Goal: Transaction & Acquisition: Subscribe to service/newsletter

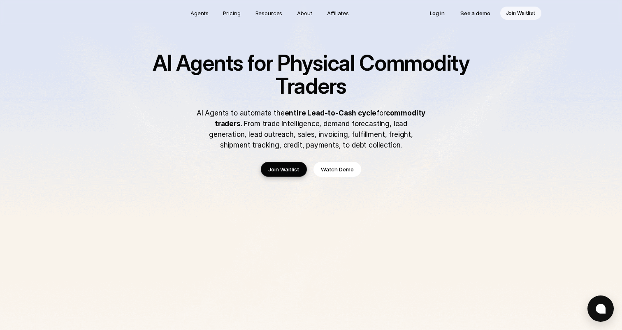
click at [48, 227] on img at bounding box center [311, 276] width 622 height 553
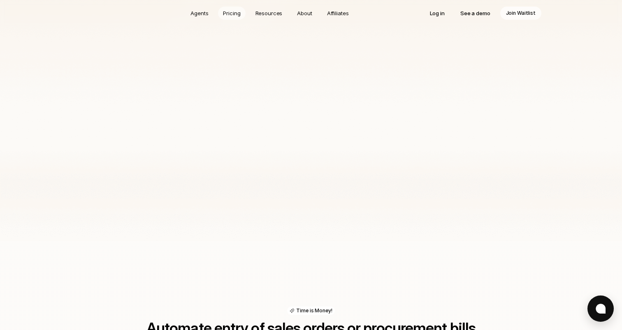
click at [237, 12] on p "Pricing" at bounding box center [231, 13] width 17 height 8
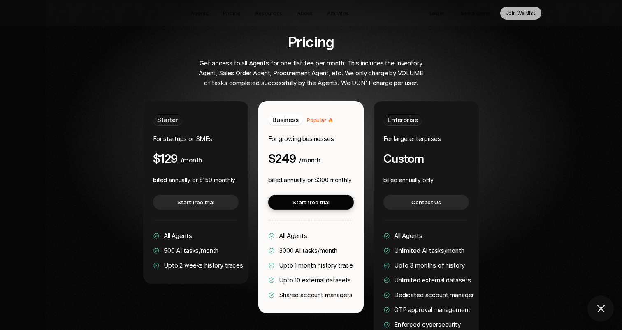
scroll to position [1586, 0]
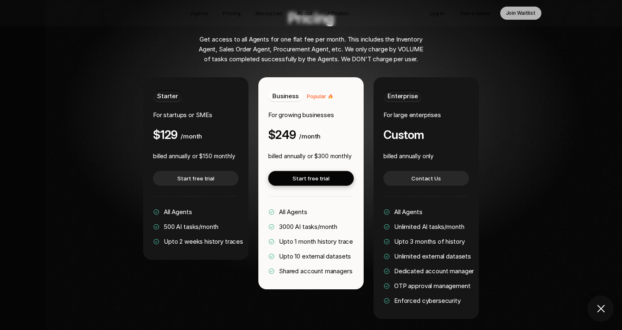
click at [116, 174] on div "Pricing Get access to all Agents for one flat fee per month. This includes the …" at bounding box center [311, 164] width 498 height 309
click at [84, 152] on div "Pricing Get access to all Agents for one flat fee per month. This includes the …" at bounding box center [311, 164] width 498 height 309
click at [123, 184] on div "Pricing Get access to all Agents for one flat fee per month. This includes the …" at bounding box center [311, 164] width 498 height 309
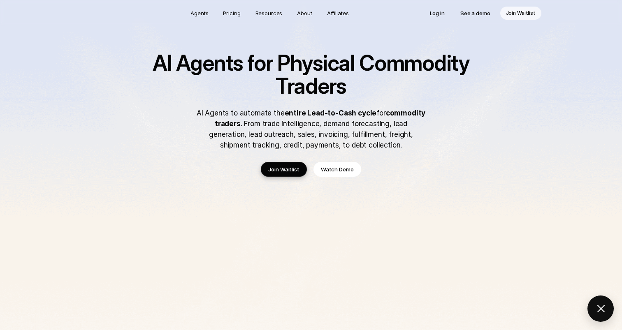
scroll to position [1492, 0]
click at [178, 170] on div "AI Agents for Physical Commodity Traders AI Agents to automate the entire Lead-…" at bounding box center [311, 114] width 362 height 125
click at [52, 163] on img at bounding box center [311, 276] width 622 height 553
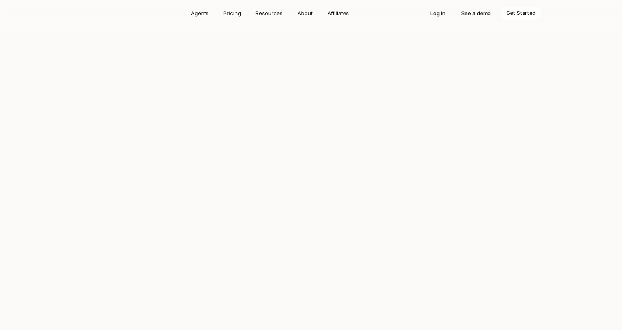
click at [37, 71] on img at bounding box center [311, 275] width 622 height 553
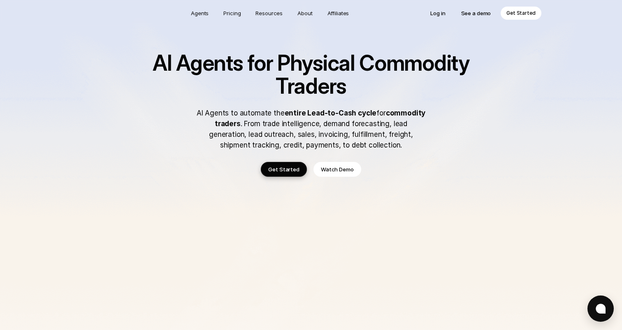
click at [523, 14] on p "Get Started" at bounding box center [520, 13] width 29 height 8
click at [67, 185] on img at bounding box center [311, 276] width 622 height 553
click at [308, 16] on p "About" at bounding box center [304, 13] width 15 height 8
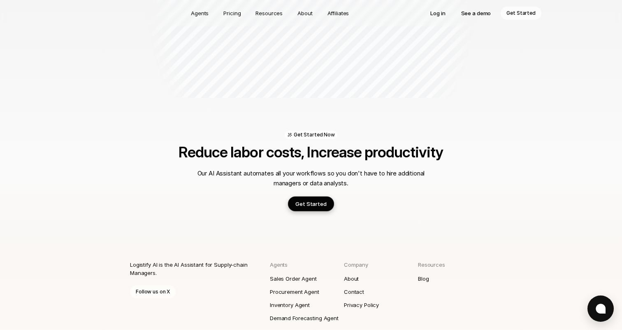
scroll to position [969, 0]
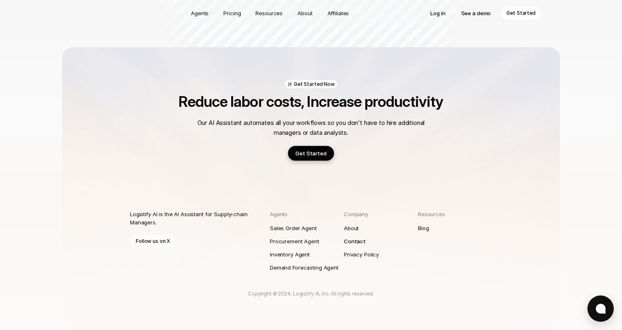
click at [356, 241] on p "Contact" at bounding box center [355, 241] width 22 height 8
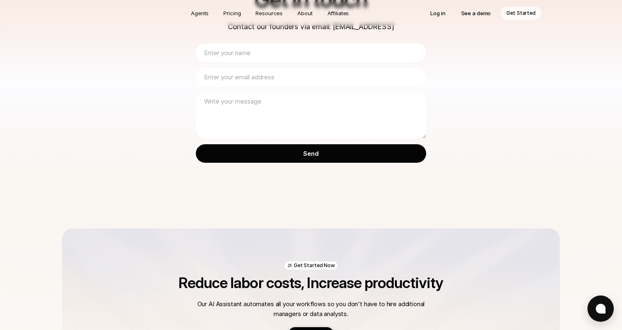
scroll to position [245, 0]
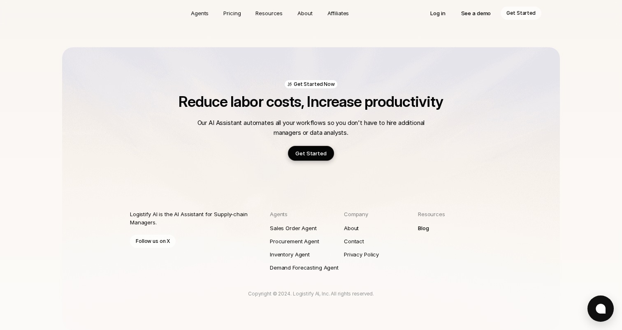
click at [426, 227] on p "Blog" at bounding box center [423, 228] width 11 height 8
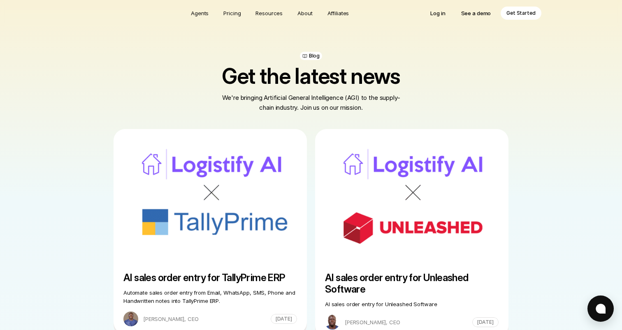
click at [521, 15] on p "Get Started" at bounding box center [520, 13] width 29 height 8
click at [197, 13] on p "Agents" at bounding box center [200, 13] width 18 height 8
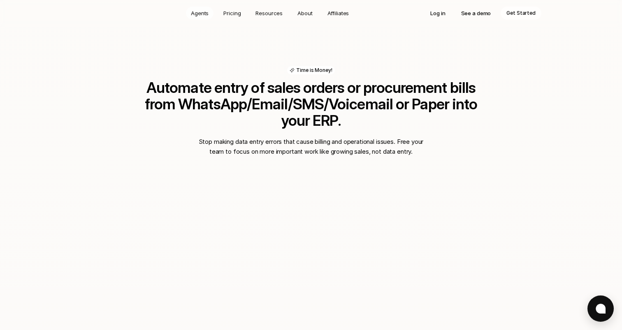
scroll to position [553, 0]
click at [515, 15] on p "Get Started" at bounding box center [520, 13] width 29 height 8
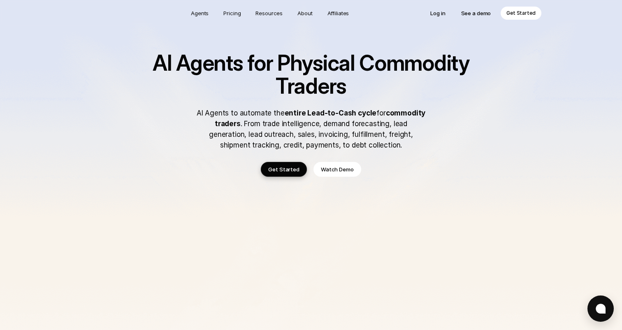
click at [526, 14] on p "Get Started" at bounding box center [520, 13] width 29 height 8
click at [285, 172] on p "Get Started" at bounding box center [283, 169] width 31 height 8
click at [119, 44] on img at bounding box center [311, 276] width 622 height 553
drag, startPoint x: 155, startPoint y: 63, endPoint x: 241, endPoint y: 62, distance: 86.4
click at [241, 62] on h1 "AI Agents for Physical Commodity Traders" at bounding box center [311, 75] width 362 height 46
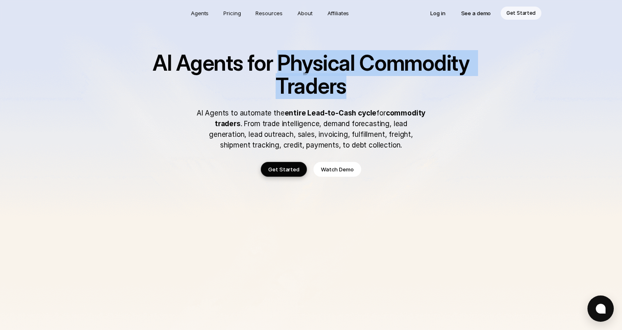
drag, startPoint x: 279, startPoint y: 62, endPoint x: 345, endPoint y: 82, distance: 69.0
click at [345, 82] on h1 "AI Agents for Physical Commodity Traders" at bounding box center [311, 75] width 362 height 46
click at [74, 132] on img at bounding box center [311, 276] width 622 height 553
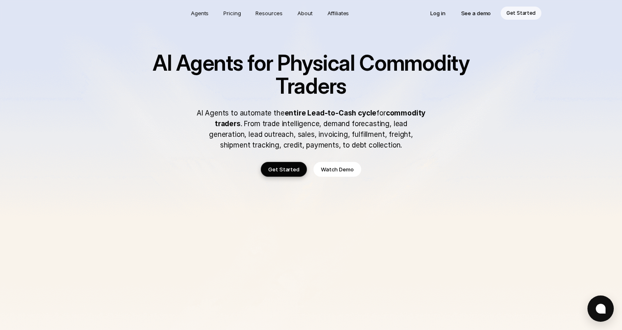
click at [254, 91] on h1 "AI Agents for Physical Commodity Traders" at bounding box center [311, 75] width 362 height 46
click at [37, 167] on img at bounding box center [311, 276] width 622 height 553
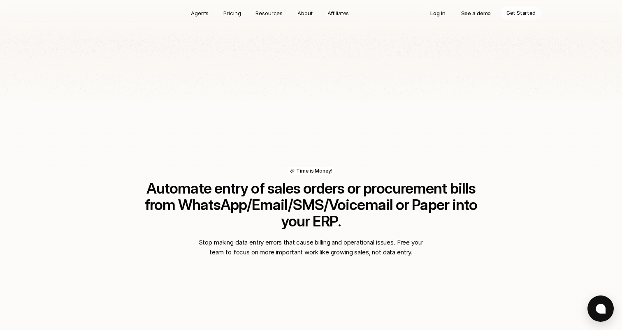
scroll to position [580, 0]
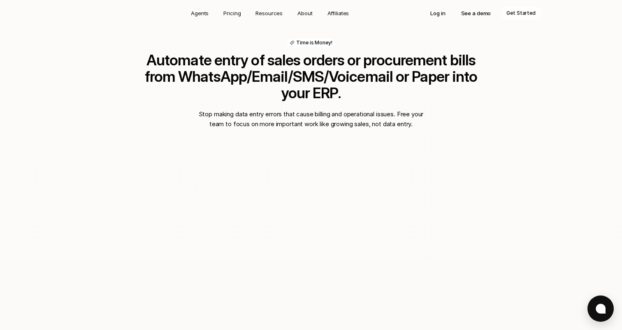
click at [36, 157] on div "Time is Money! Automate entry of sales orders or procurement bills from WhatsAp…" at bounding box center [311, 260] width 622 height 575
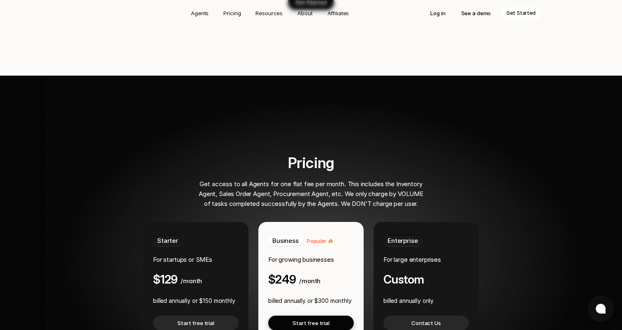
scroll to position [1535, 0]
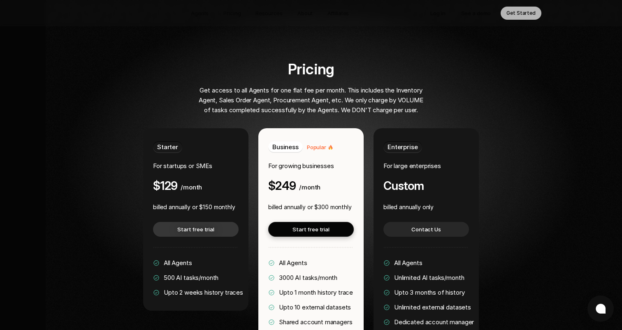
click at [190, 225] on p "Start free trial" at bounding box center [195, 229] width 37 height 8
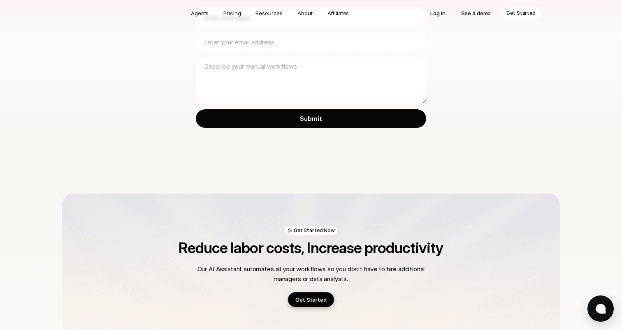
scroll to position [255, 0]
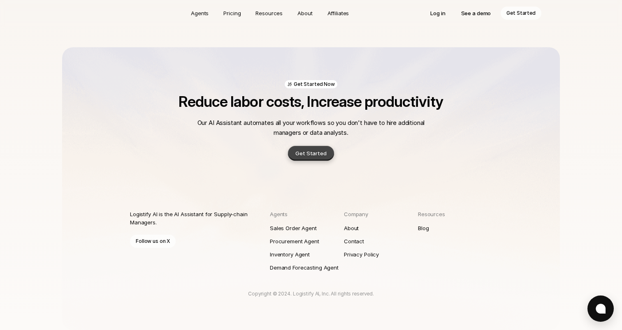
click at [313, 153] on p "Get Started" at bounding box center [310, 153] width 31 height 8
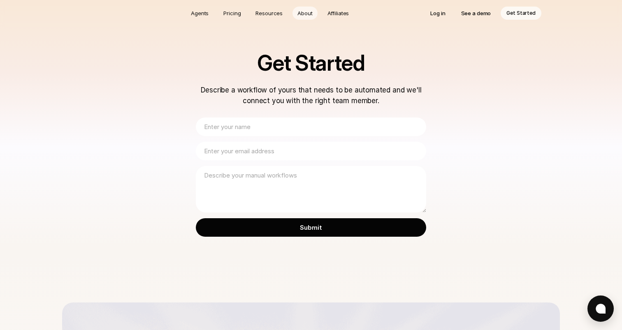
click at [307, 14] on p "About" at bounding box center [304, 13] width 15 height 8
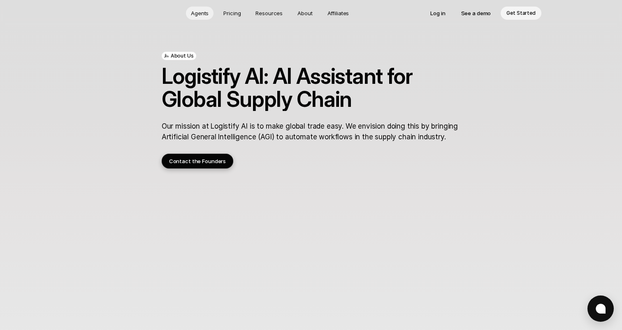
click at [203, 12] on p "Agents" at bounding box center [200, 13] width 18 height 8
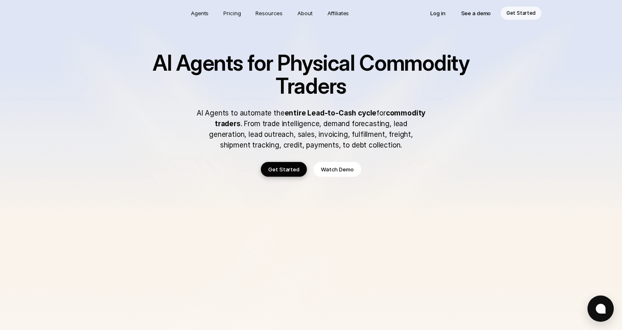
click at [32, 192] on img at bounding box center [311, 276] width 622 height 553
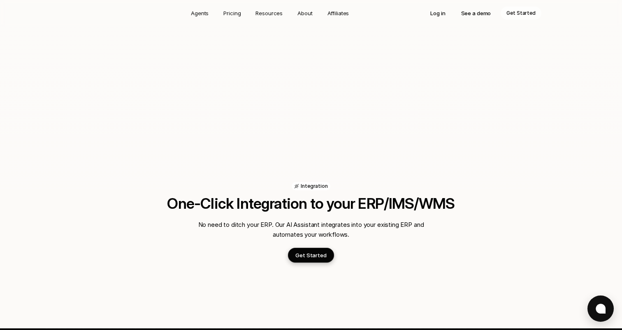
scroll to position [1237, 0]
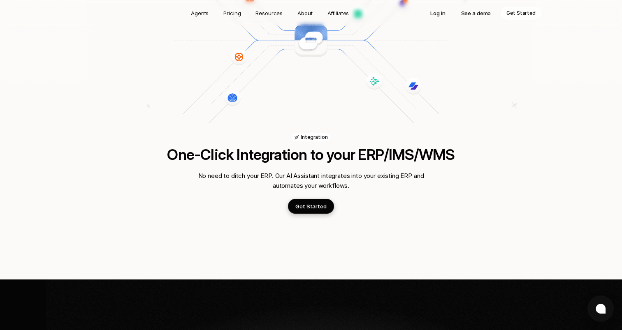
click at [215, 171] on p "No need to ditch your ERP. Our AI Assistant integrates into your existing ERP a…" at bounding box center [311, 181] width 230 height 20
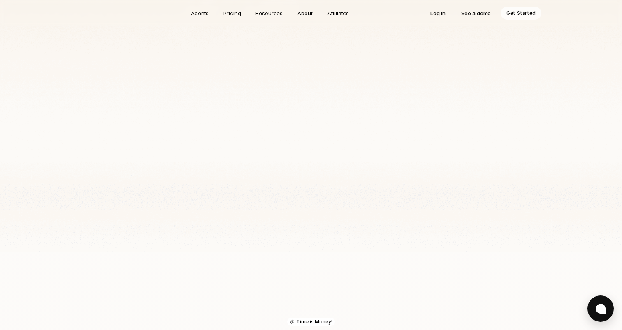
scroll to position [0, 0]
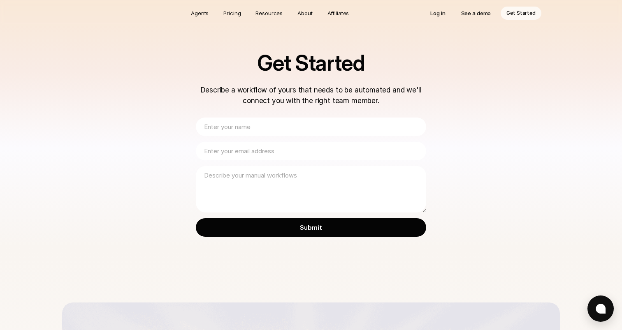
click at [149, 211] on div "Get Started Describe a workflow of yours that needs to be automated and we'll c…" at bounding box center [311, 151] width 622 height 303
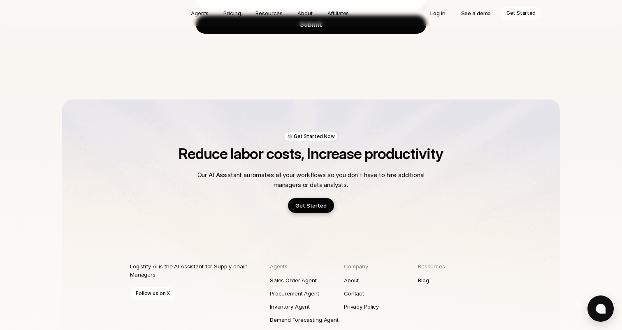
scroll to position [255, 0]
